Goal: Transaction & Acquisition: Obtain resource

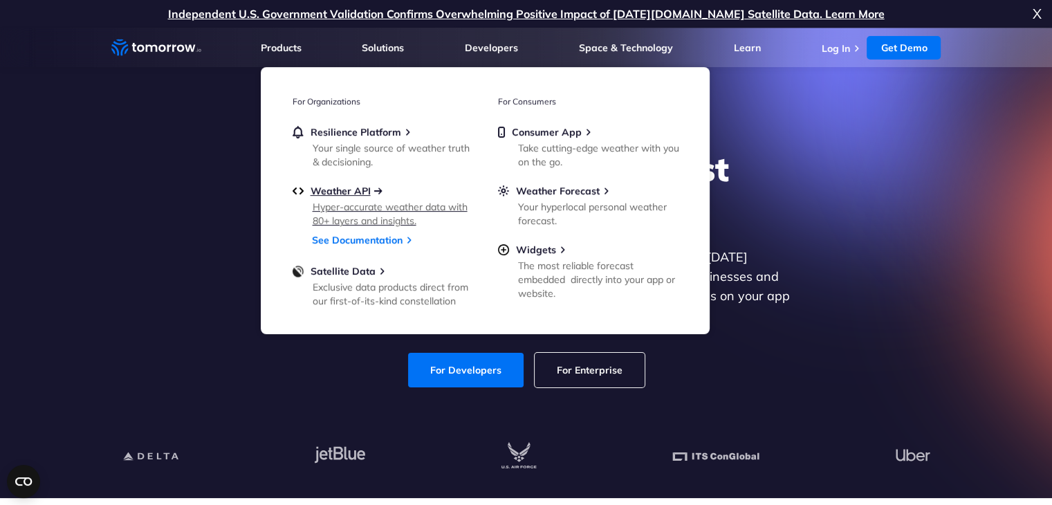
click at [340, 192] on span "Weather API" at bounding box center [341, 191] width 60 height 12
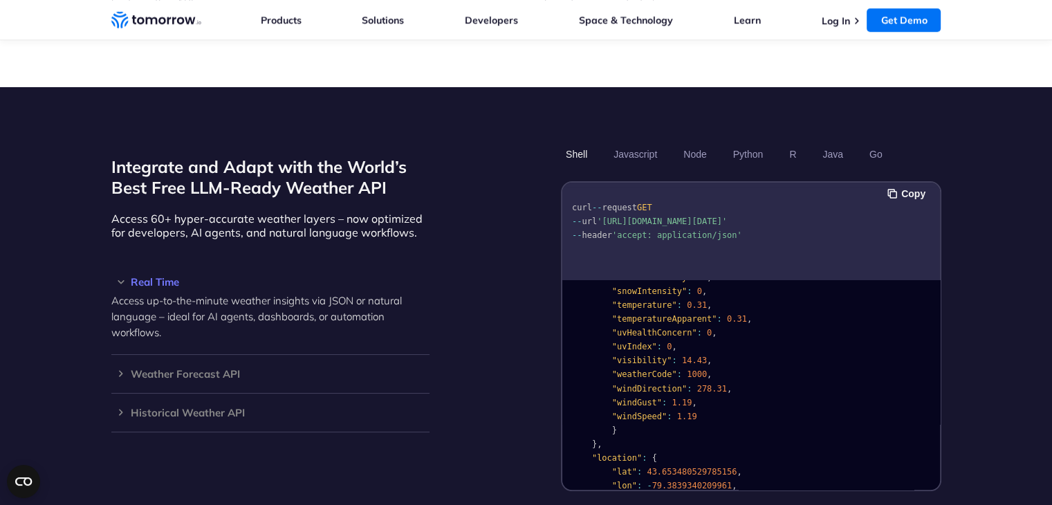
scroll to position [277, 0]
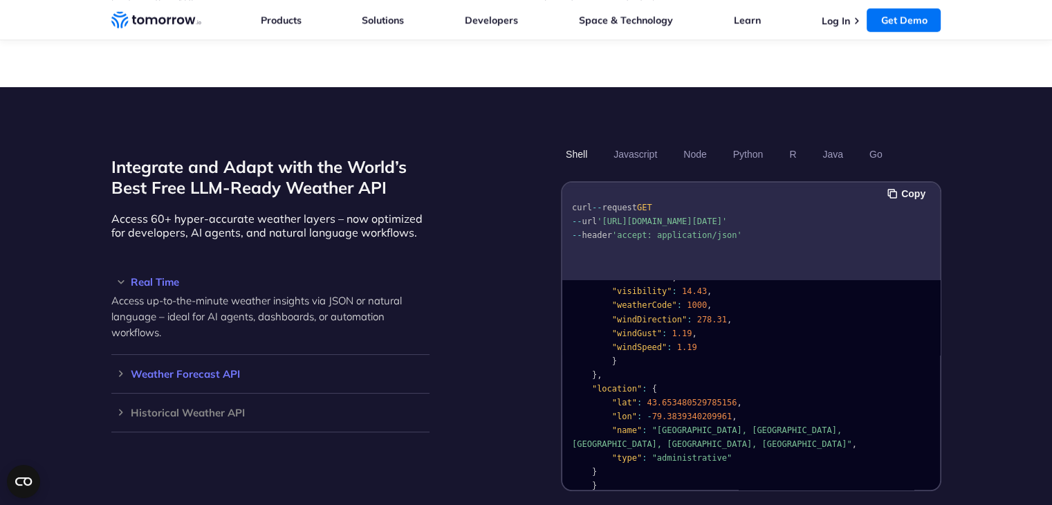
click at [219, 369] on h3 "Weather Forecast API" at bounding box center [270, 374] width 318 height 10
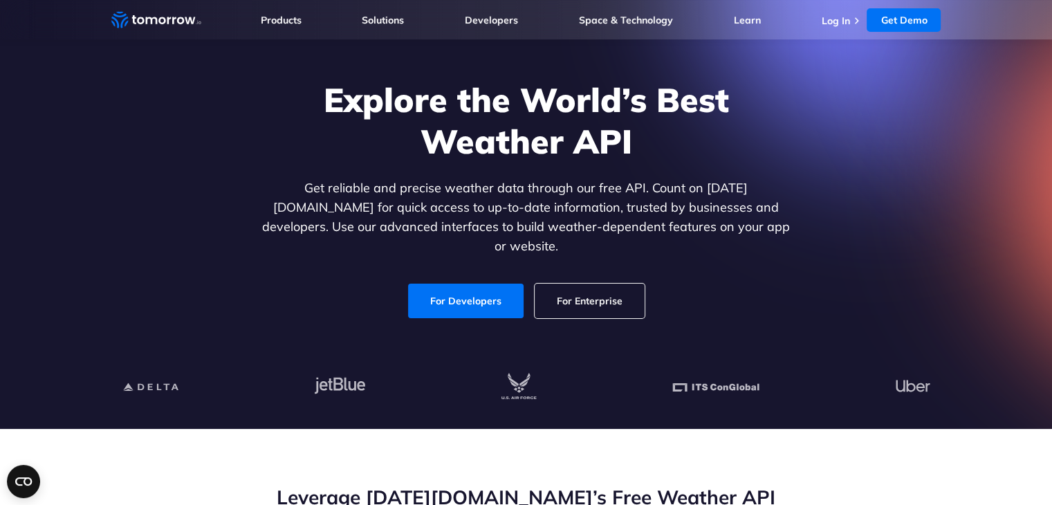
scroll to position [0, 0]
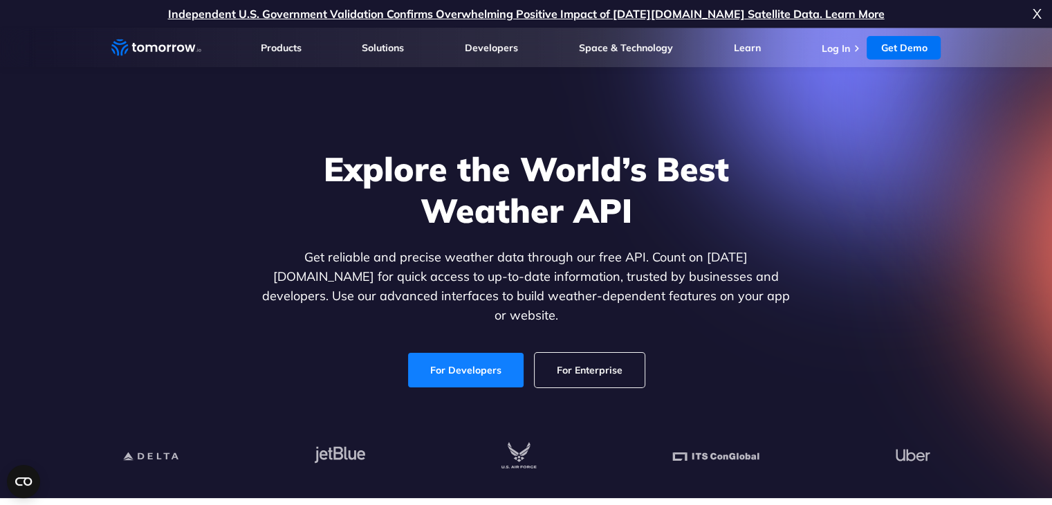
click at [462, 360] on link "For Developers" at bounding box center [466, 370] width 116 height 35
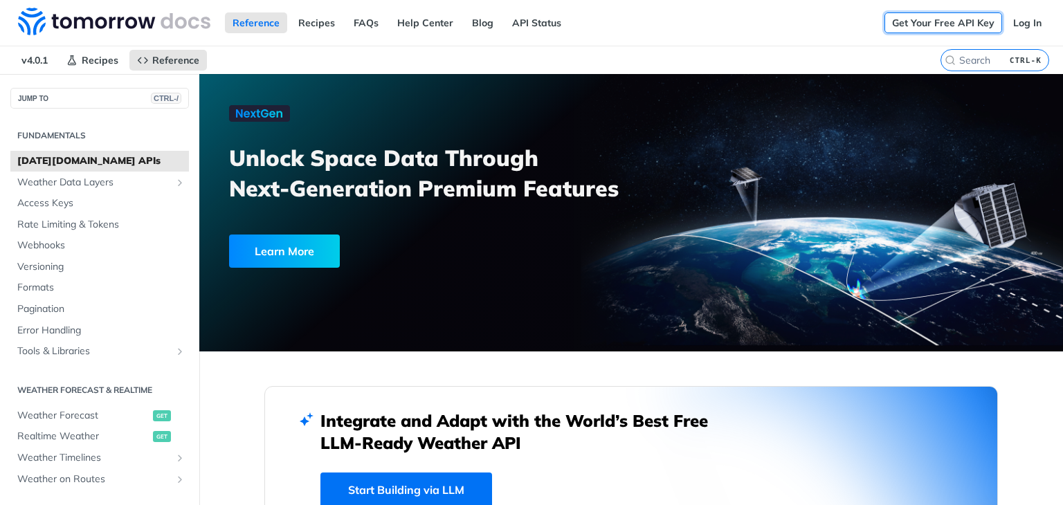
click at [948, 27] on link "Get Your Free API Key" at bounding box center [943, 22] width 118 height 21
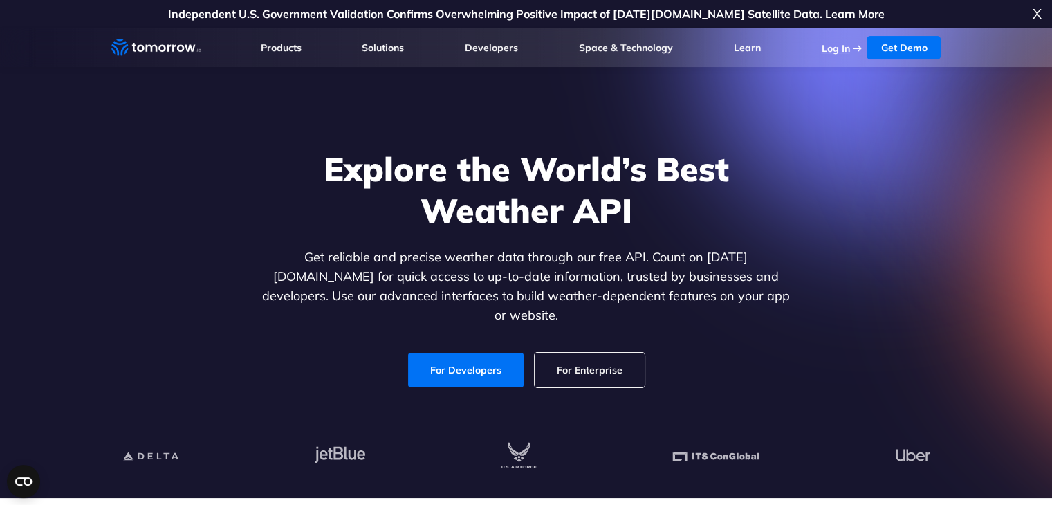
click at [843, 44] on link "Log In" at bounding box center [835, 48] width 28 height 12
